Goal: Task Accomplishment & Management: Use online tool/utility

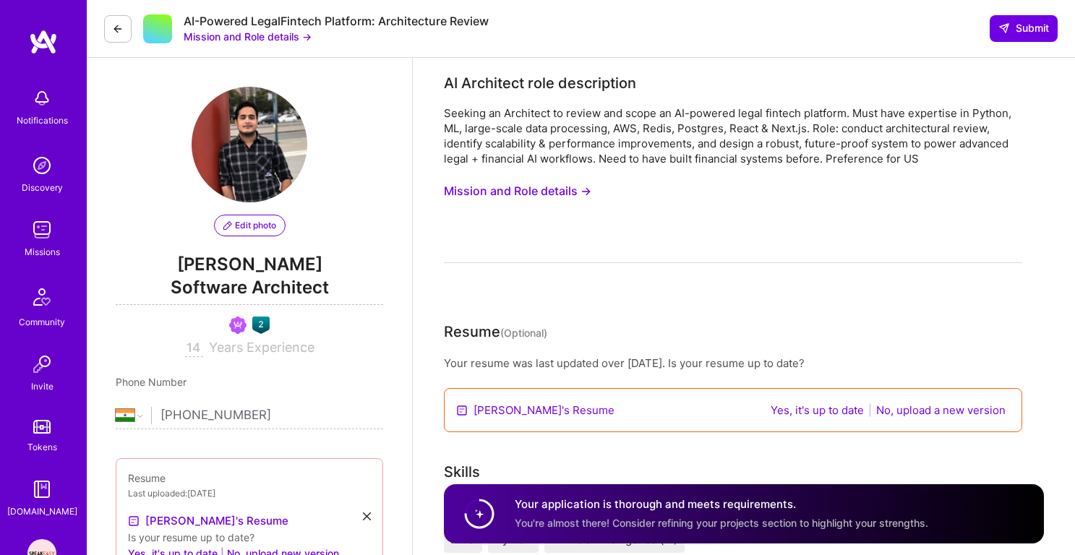
select select "IN"
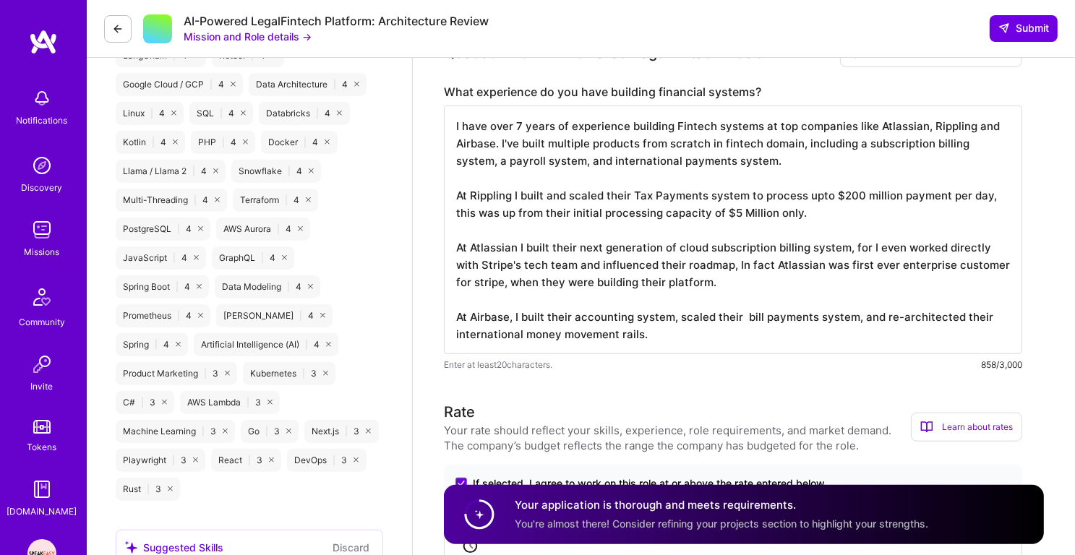
scroll to position [1, 0]
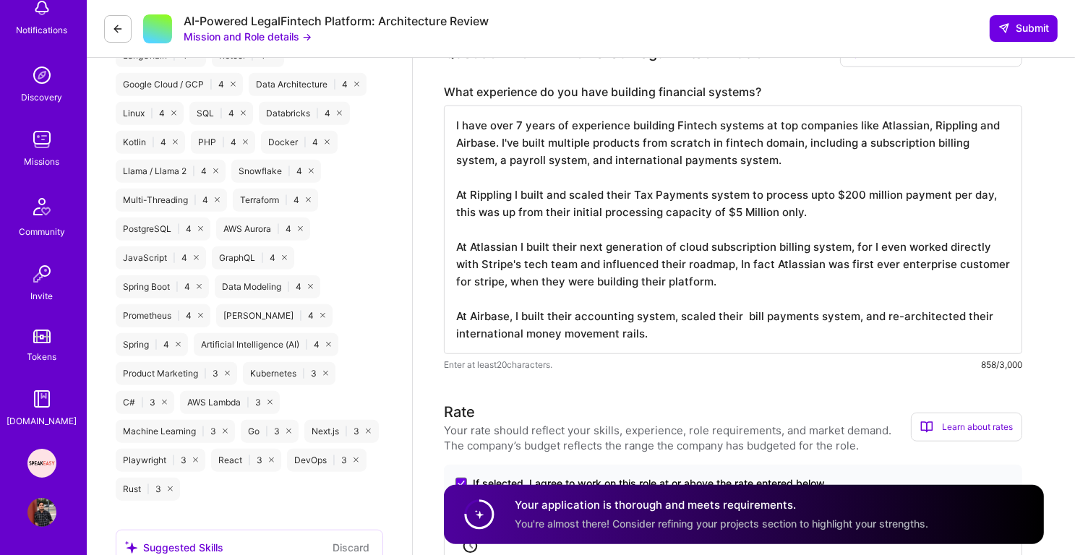
click at [46, 469] on img at bounding box center [41, 463] width 29 height 29
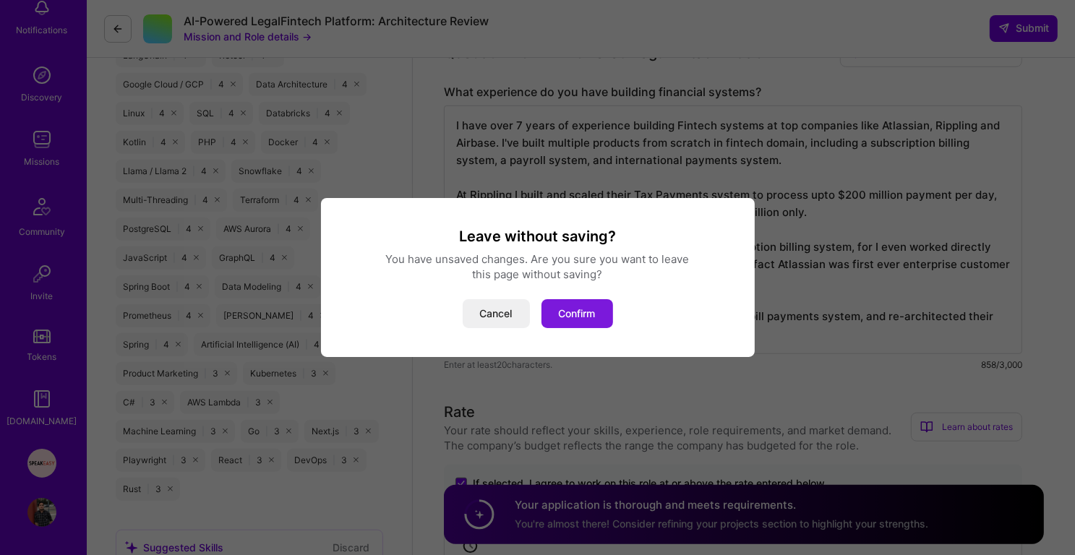
click at [582, 312] on button "Confirm" at bounding box center [578, 313] width 72 height 29
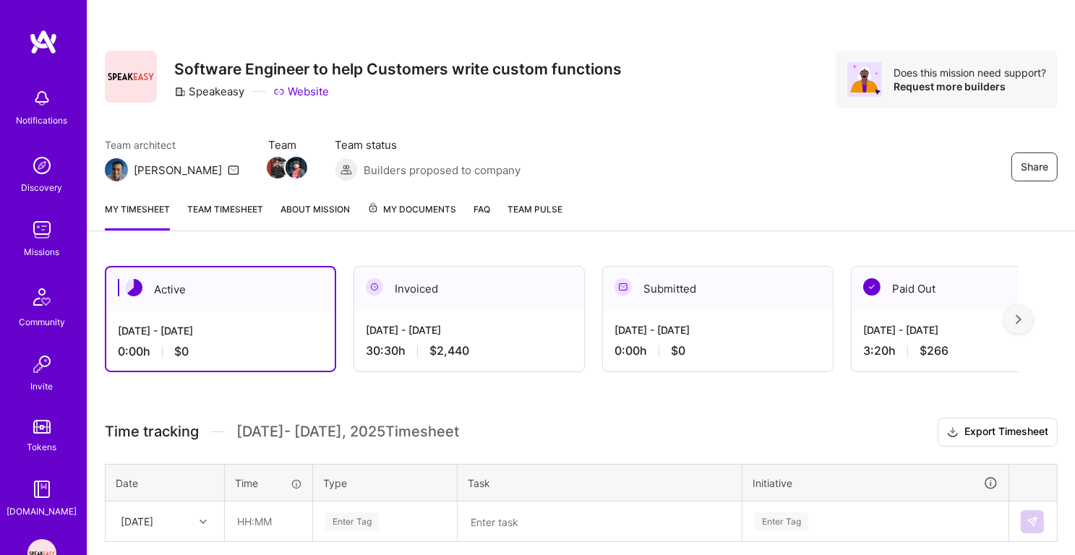
click at [381, 169] on span "Builders proposed to company" at bounding box center [442, 170] width 157 height 15
click at [364, 169] on span "Builders proposed to company" at bounding box center [442, 170] width 157 height 15
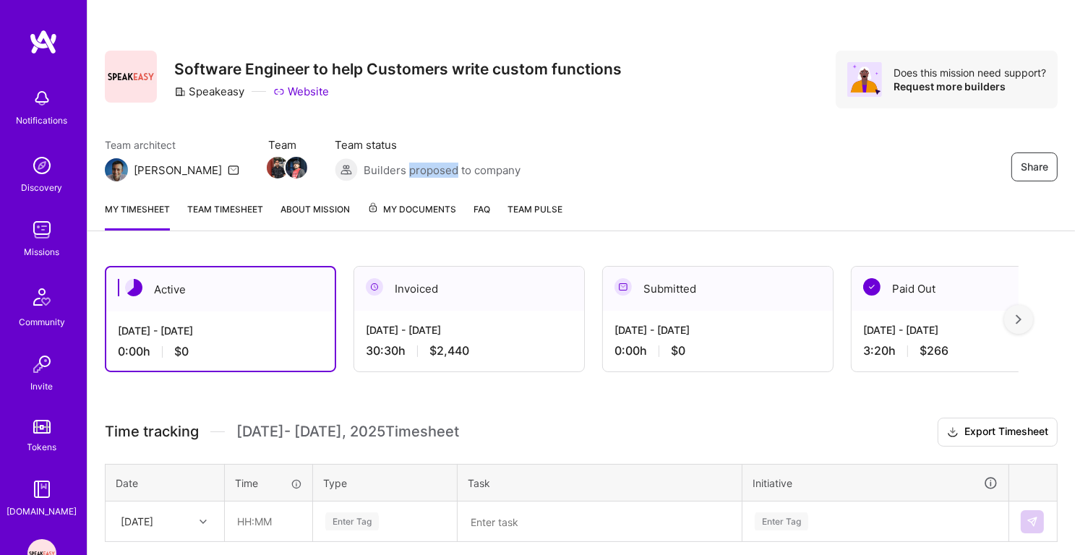
click at [364, 169] on span "Builders proposed to company" at bounding box center [442, 170] width 157 height 15
click at [411, 170] on span "Builders proposed to company" at bounding box center [442, 170] width 157 height 15
click at [449, 167] on span "Builders proposed to company" at bounding box center [442, 170] width 157 height 15
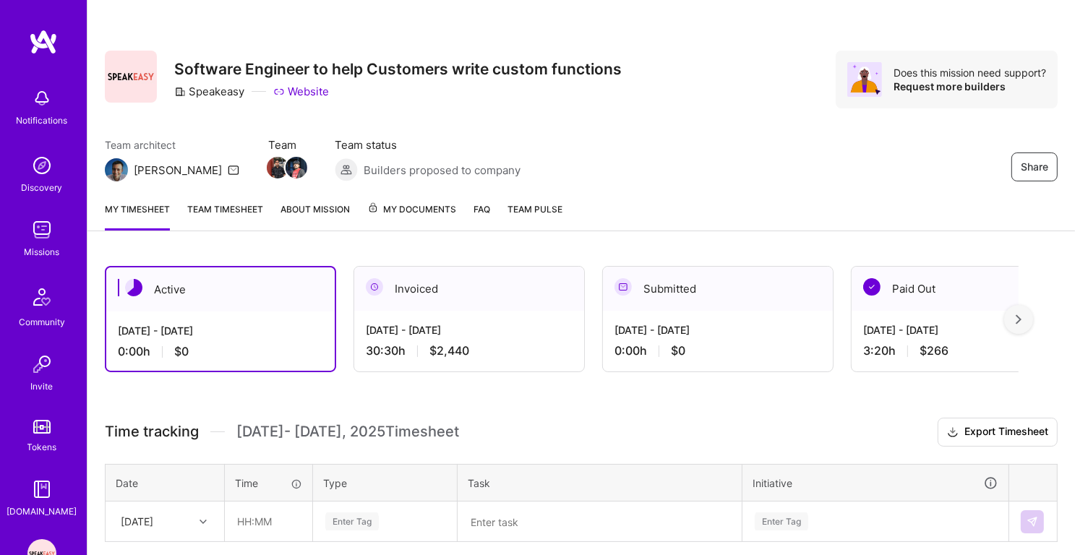
click at [449, 167] on span "Builders proposed to company" at bounding box center [442, 170] width 157 height 15
click at [391, 166] on span "Builders proposed to company" at bounding box center [442, 170] width 157 height 15
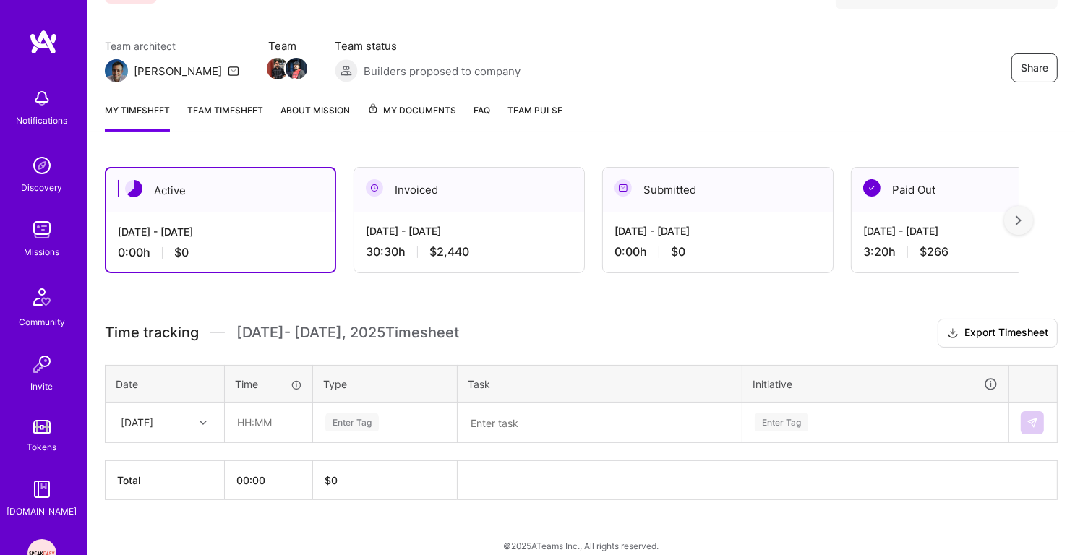
scroll to position [111, 0]
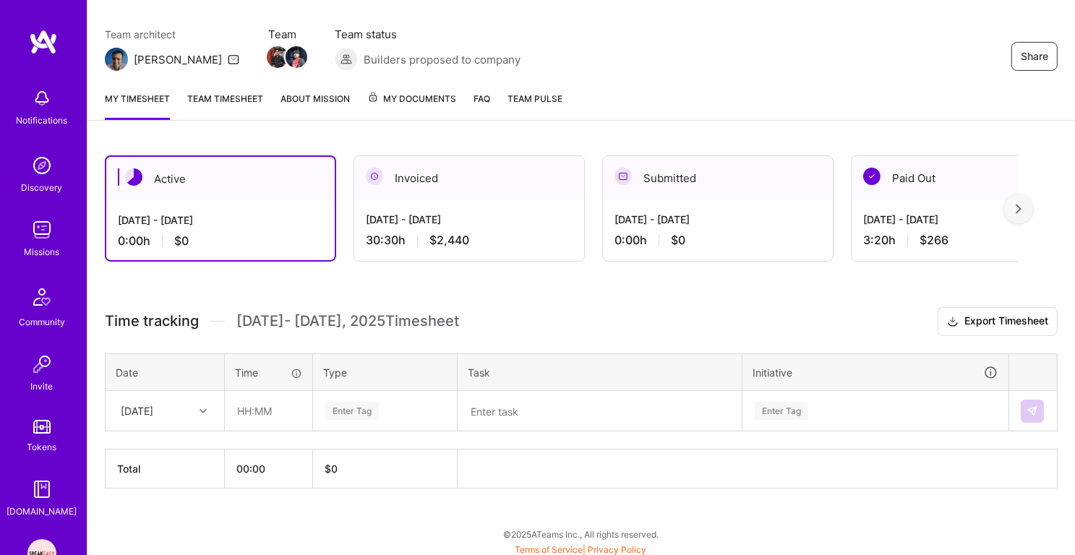
click at [471, 202] on div "[DATE] - [DATE] 30:30 h $2,440" at bounding box center [469, 229] width 230 height 59
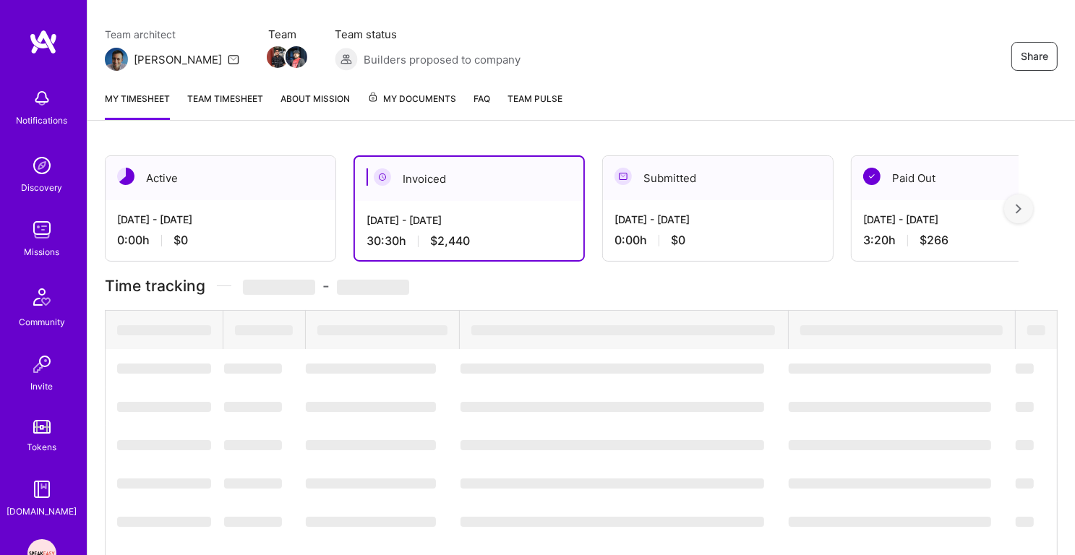
scroll to position [109, 0]
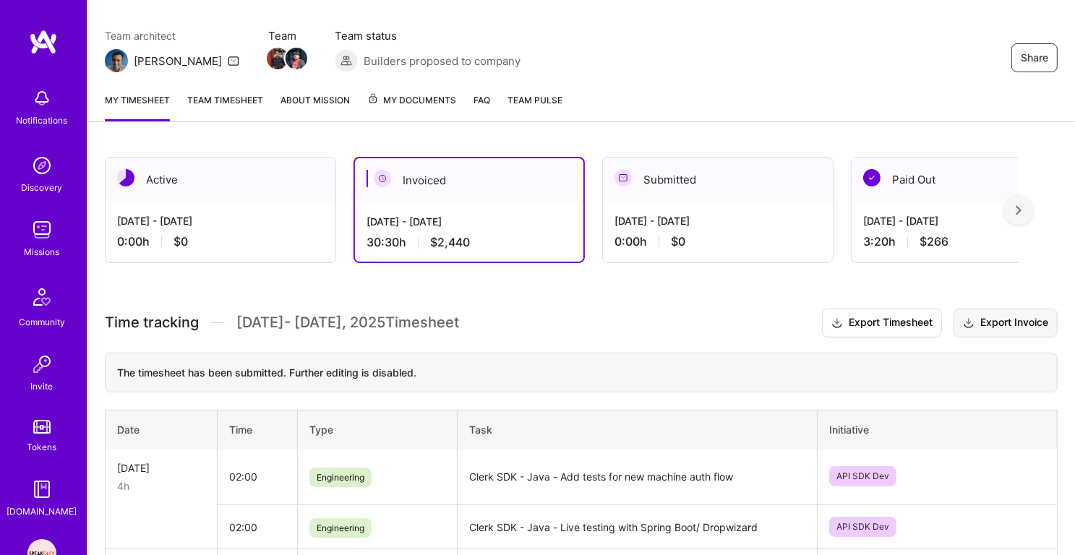
click at [1030, 326] on button "Export Invoice" at bounding box center [1006, 323] width 104 height 29
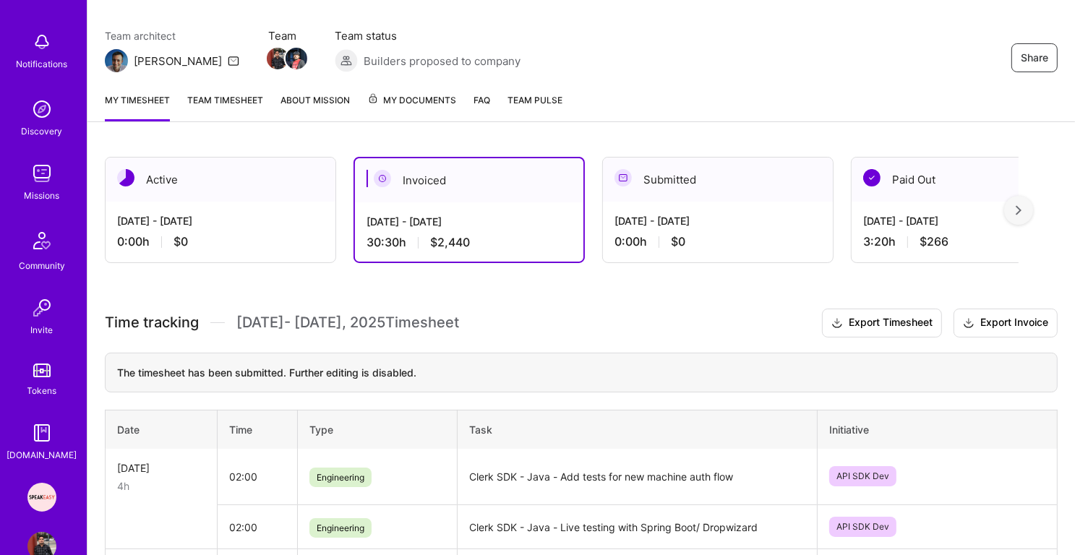
scroll to position [90, 0]
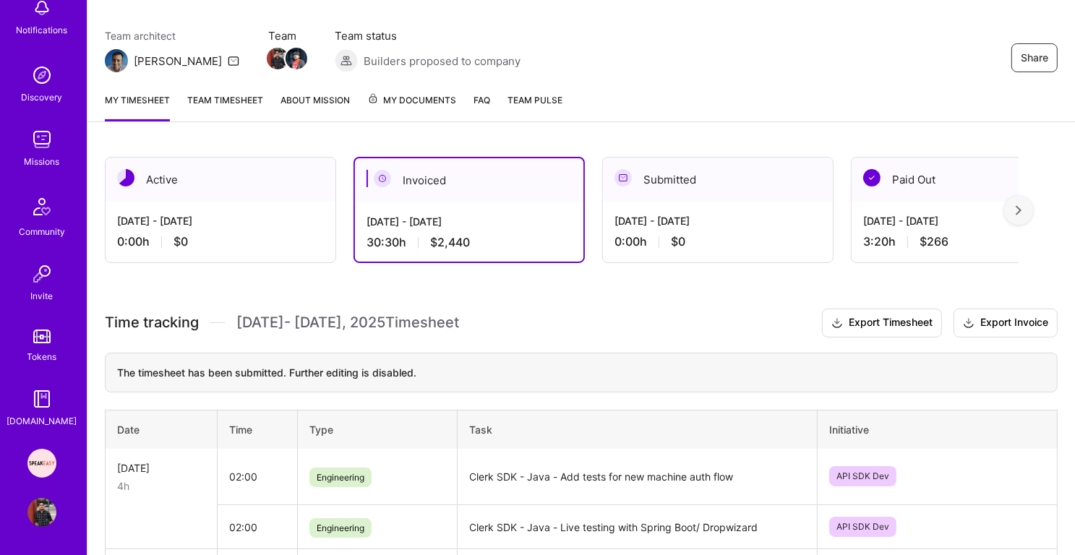
click at [46, 163] on div "Missions" at bounding box center [42, 161] width 35 height 15
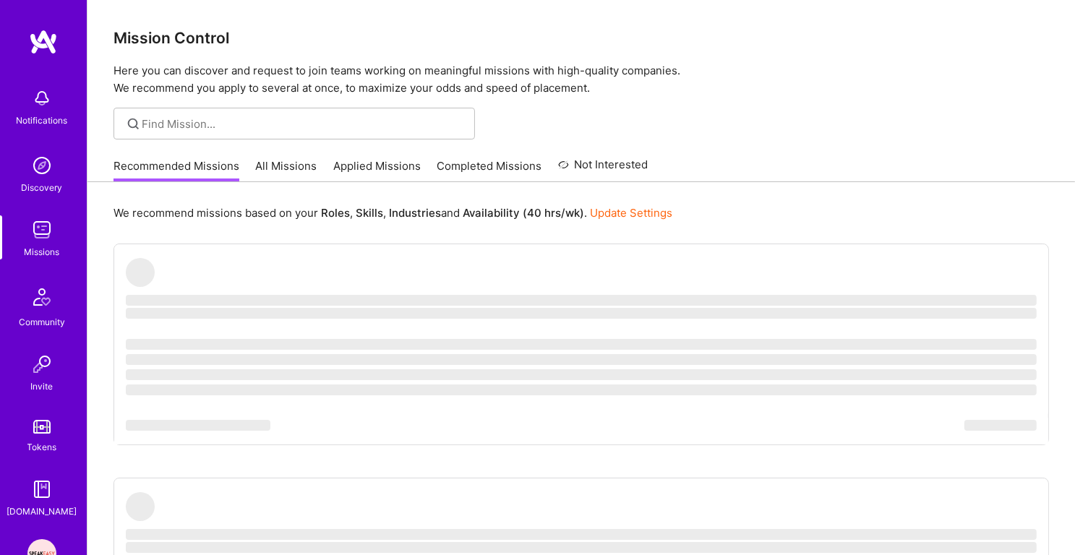
click at [470, 168] on link "Completed Missions" at bounding box center [489, 170] width 105 height 24
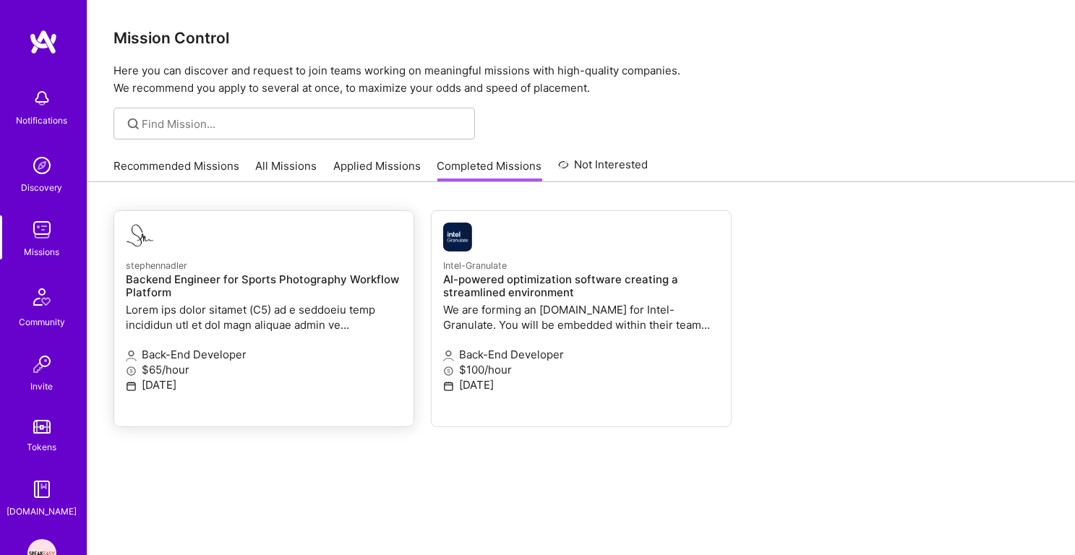
click at [212, 313] on p at bounding box center [264, 317] width 276 height 30
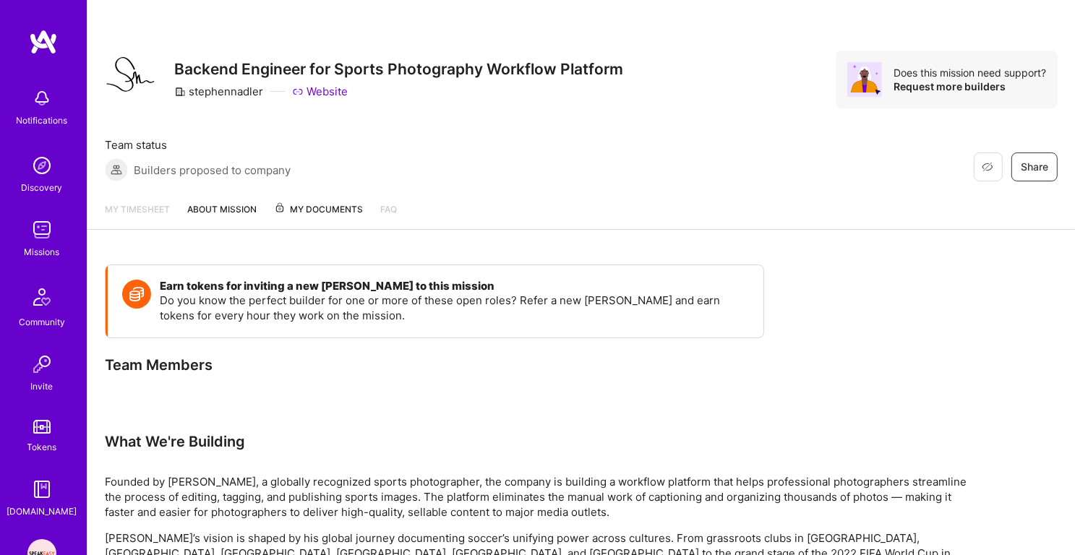
click at [309, 217] on span "My Documents" at bounding box center [318, 210] width 89 height 16
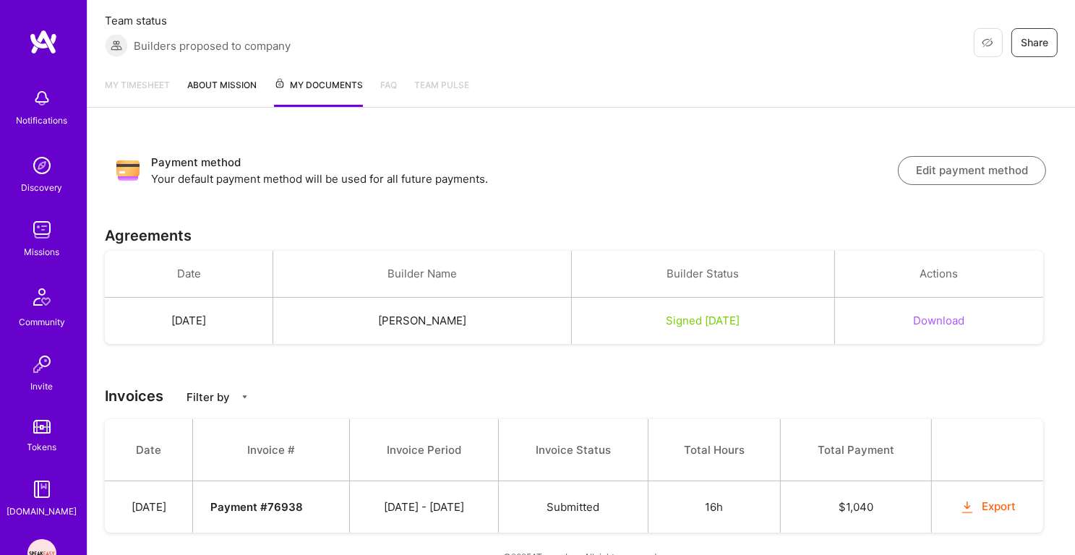
scroll to position [150, 0]
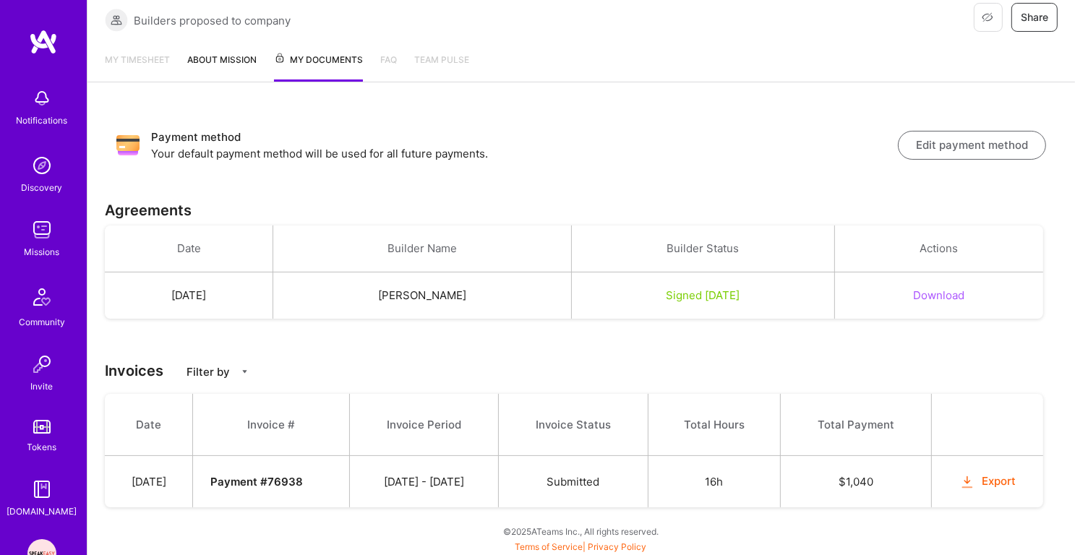
click at [259, 484] on strong "Payment # 76938" at bounding box center [256, 482] width 93 height 14
click at [303, 483] on strong "Payment # 76938" at bounding box center [256, 482] width 93 height 14
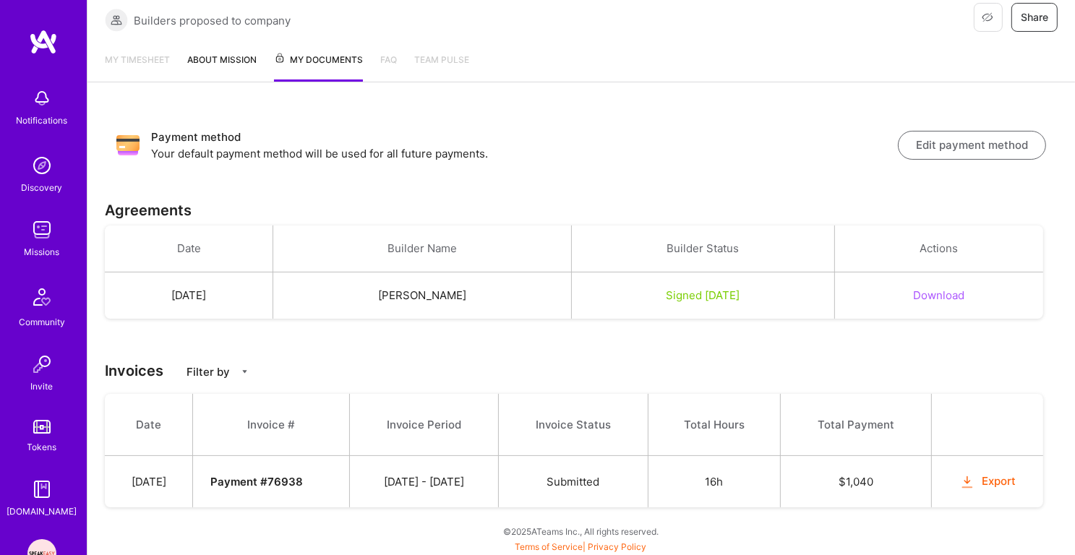
click at [303, 483] on strong "Payment # 76938" at bounding box center [256, 482] width 93 height 14
click at [448, 475] on td "[DATE] - [DATE]" at bounding box center [424, 482] width 149 height 52
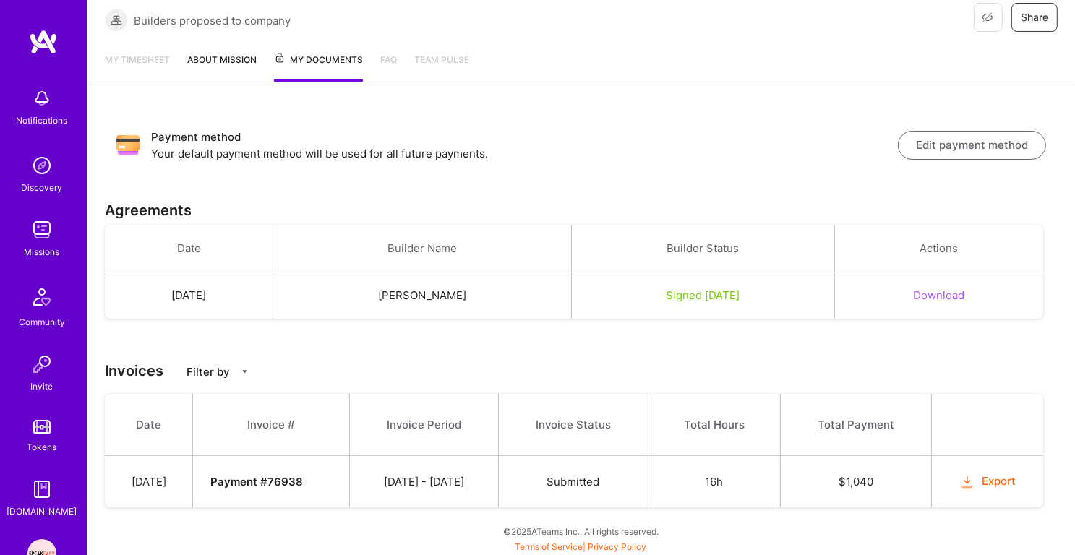
click at [448, 475] on td "[DATE] - [DATE]" at bounding box center [424, 482] width 149 height 52
click at [993, 478] on button "Export" at bounding box center [988, 482] width 56 height 17
